Goal: Task Accomplishment & Management: Use online tool/utility

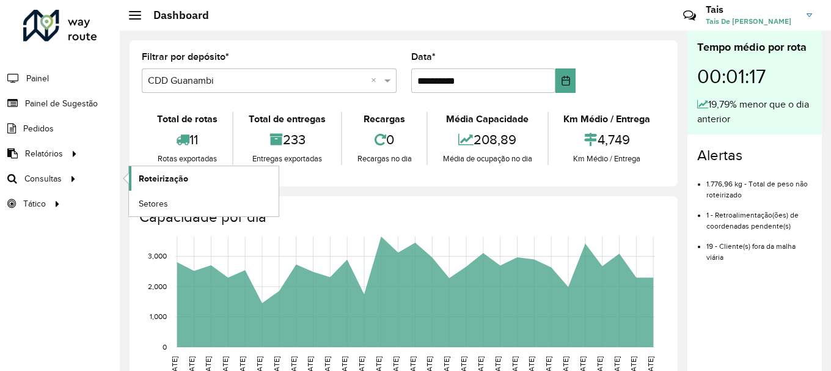
click at [162, 181] on span "Roteirização" at bounding box center [163, 178] width 49 height 13
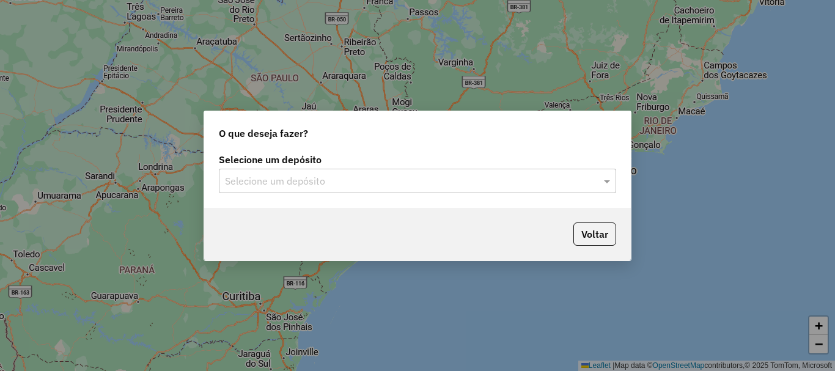
click at [304, 194] on div "Selecione um depósito Selecione um depósito" at bounding box center [417, 178] width 426 height 57
click at [313, 191] on div "Selecione um depósito" at bounding box center [417, 181] width 397 height 24
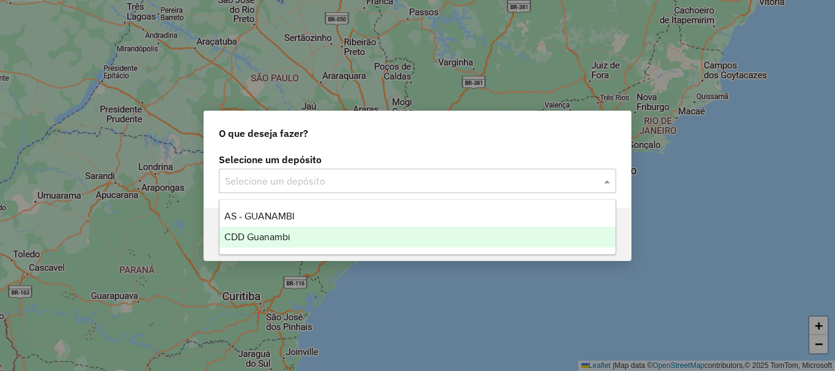
click at [275, 244] on div "CDD Guanambi" at bounding box center [417, 237] width 396 height 21
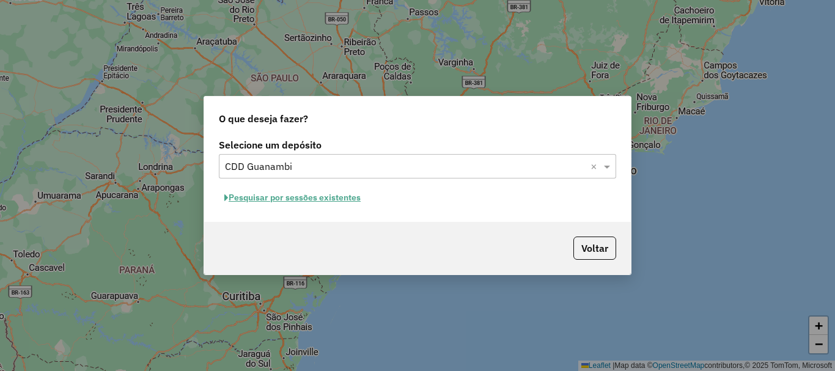
click at [350, 197] on button "Pesquisar por sessões existentes" at bounding box center [292, 197] width 147 height 19
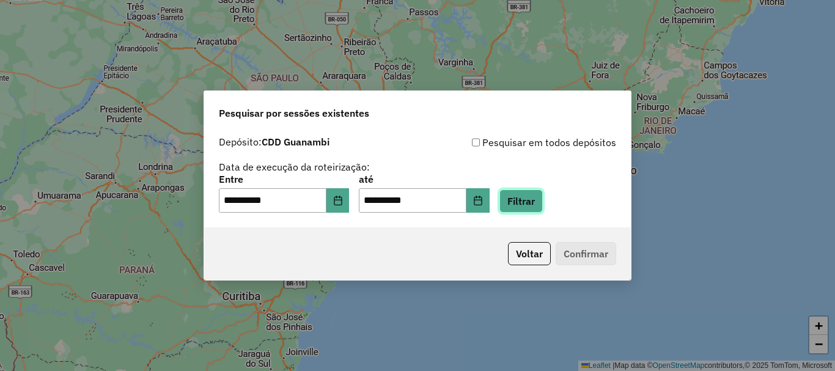
click at [532, 205] on button "Filtrar" at bounding box center [520, 200] width 43 height 23
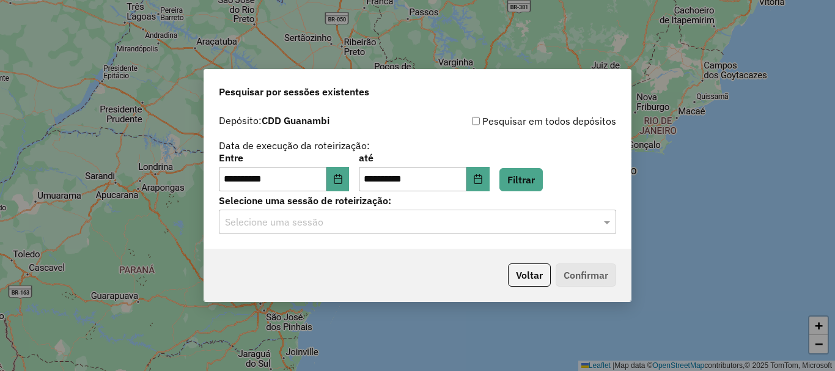
click at [286, 228] on input "text" at bounding box center [405, 222] width 361 height 15
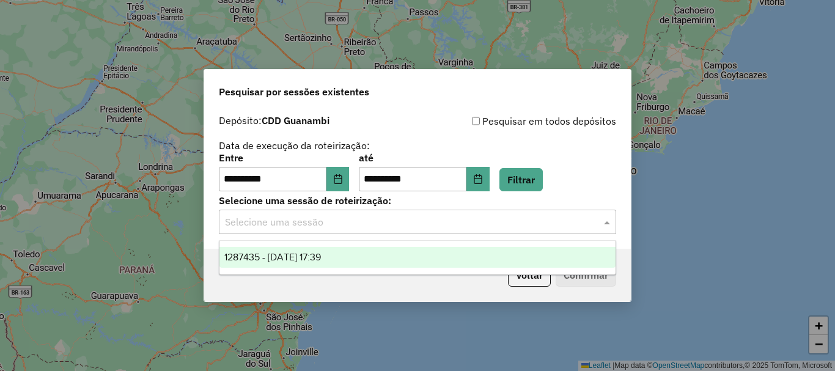
click at [310, 265] on div "1287435 - [DATE] 17:39" at bounding box center [417, 257] width 396 height 21
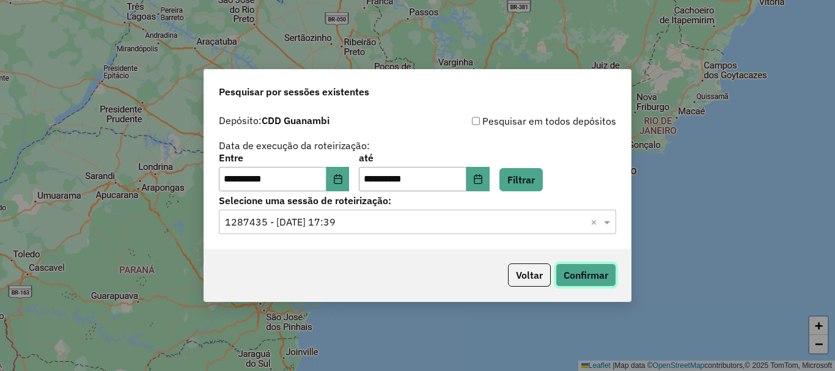
click at [601, 275] on button "Confirmar" at bounding box center [585, 274] width 60 height 23
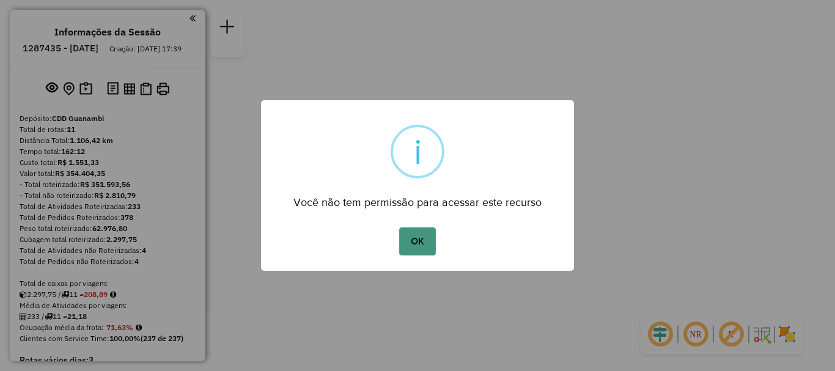
click at [417, 243] on button "OK" at bounding box center [417, 241] width 36 height 28
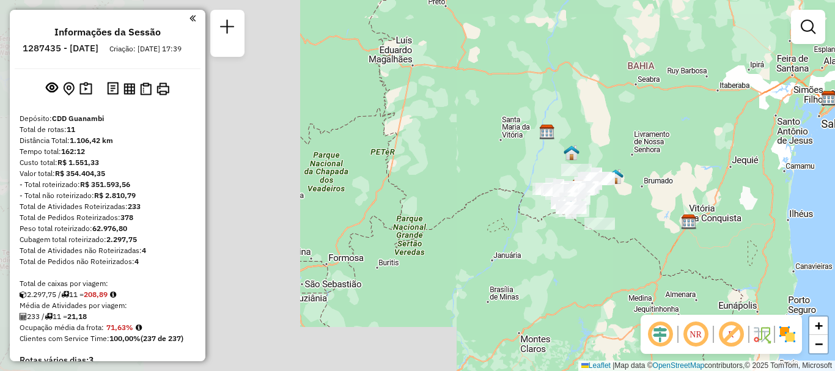
drag, startPoint x: 432, startPoint y: 260, endPoint x: 580, endPoint y: 225, distance: 152.7
click at [580, 225] on div "Janela de atendimento Grade de atendimento Capacidade Transportadoras Veículos …" at bounding box center [417, 185] width 835 height 371
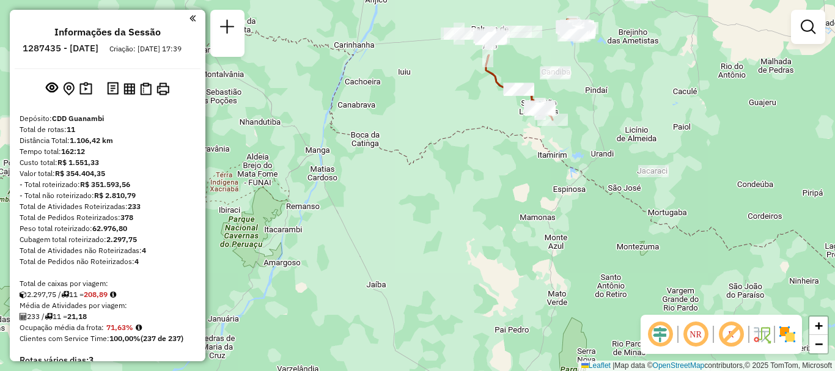
drag, startPoint x: 639, startPoint y: 137, endPoint x: 599, endPoint y: 229, distance: 100.1
click at [599, 229] on div "Janela de atendimento Grade de atendimento Capacidade Transportadoras Veículos …" at bounding box center [417, 185] width 835 height 371
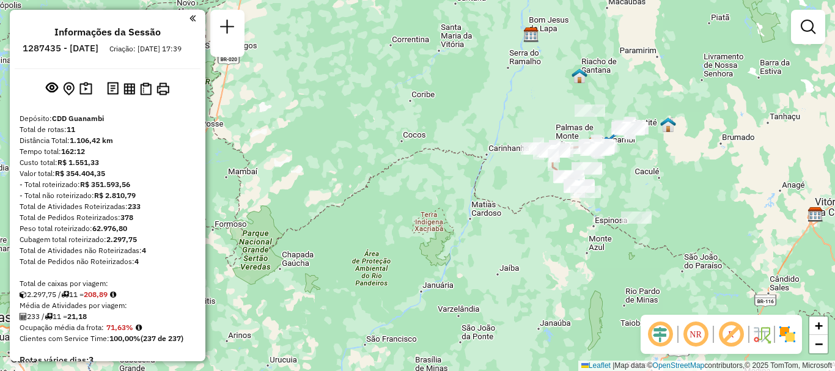
drag, startPoint x: 640, startPoint y: 126, endPoint x: 636, endPoint y: 147, distance: 21.7
click at [636, 147] on div "Janela de atendimento Grade de atendimento Capacidade Transportadoras Veículos …" at bounding box center [417, 185] width 835 height 371
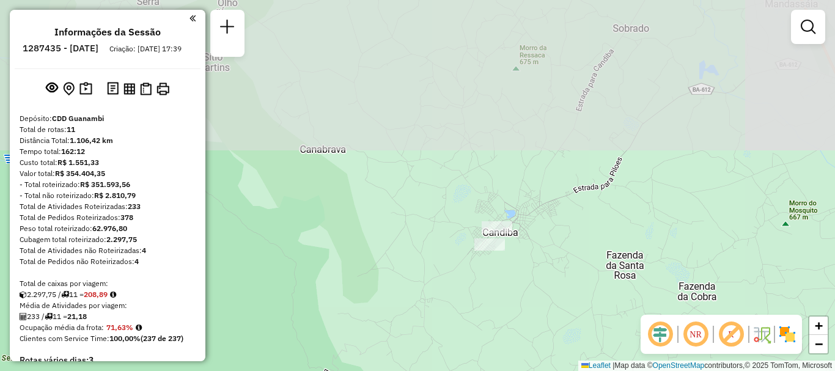
drag, startPoint x: 519, startPoint y: 134, endPoint x: 508, endPoint y: 287, distance: 153.1
click at [508, 287] on div "Janela de atendimento Grade de atendimento Capacidade Transportadoras Veículos …" at bounding box center [417, 185] width 835 height 371
